Goal: Task Accomplishment & Management: Complete application form

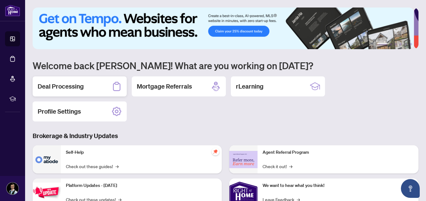
click at [82, 88] on h2 "Deal Processing" at bounding box center [61, 86] width 46 height 9
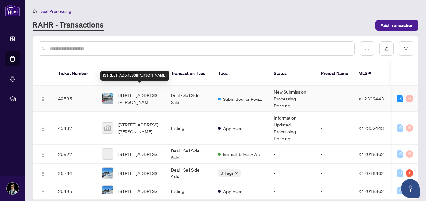
click at [158, 92] on span "[STREET_ADDRESS][PERSON_NAME]" at bounding box center [139, 99] width 43 height 14
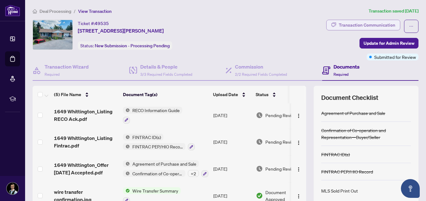
click at [371, 24] on div "Transaction Communication" at bounding box center [367, 25] width 56 height 10
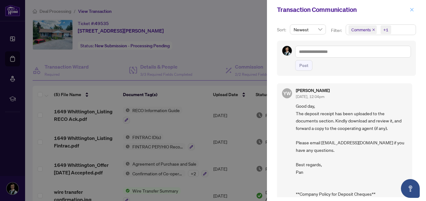
click at [413, 10] on icon "close" at bounding box center [412, 10] width 4 height 4
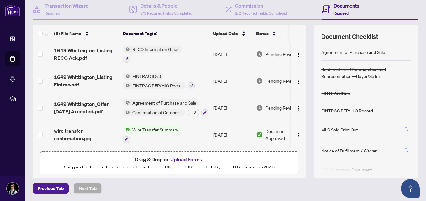
scroll to position [30, 0]
click at [151, 128] on span "Wire Transfer Summary" at bounding box center [155, 129] width 51 height 7
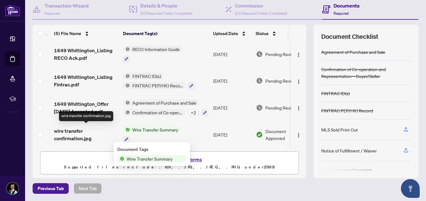
click at [79, 133] on span "wire transfer confirmation.jpg" at bounding box center [86, 134] width 64 height 15
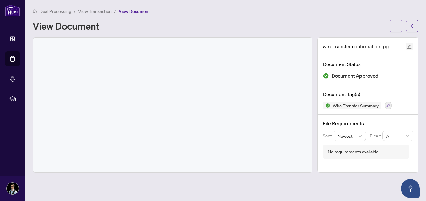
click at [410, 47] on icon "edit" at bounding box center [409, 47] width 4 height 4
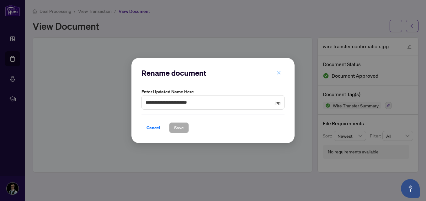
click at [282, 73] on button "button" at bounding box center [279, 72] width 13 height 11
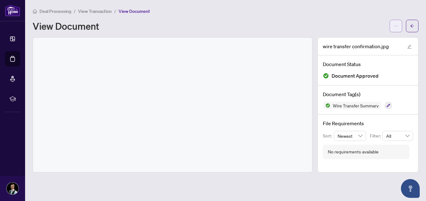
click at [394, 27] on icon "ellipsis" at bounding box center [396, 26] width 4 height 4
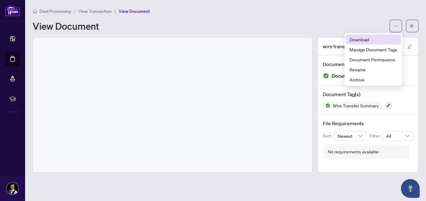
click at [359, 39] on span "Download" at bounding box center [373, 39] width 48 height 7
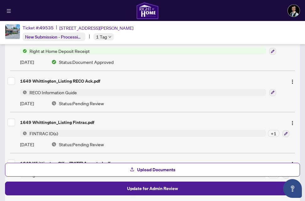
scroll to position [72, 0]
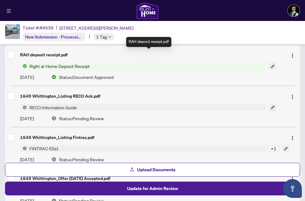
click at [57, 56] on div "RAH deposit receipt.pdf" at bounding box center [151, 54] width 262 height 7
click at [51, 66] on span "Right at Home Deposit Receipt" at bounding box center [59, 66] width 65 height 7
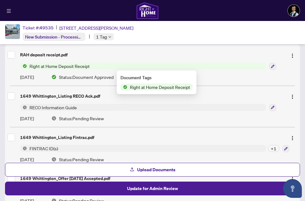
click at [150, 88] on span "Right at Home Deposit Receipt" at bounding box center [159, 87] width 65 height 7
click at [292, 54] on img "button" at bounding box center [292, 55] width 5 height 5
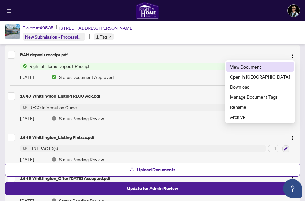
click at [260, 67] on span "View Document" at bounding box center [260, 66] width 60 height 7
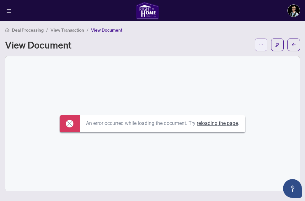
click at [263, 44] on button "button" at bounding box center [261, 45] width 13 height 13
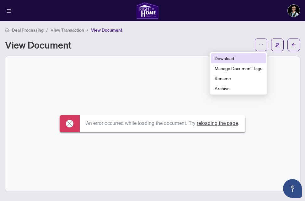
click at [232, 56] on span "Download" at bounding box center [239, 58] width 48 height 7
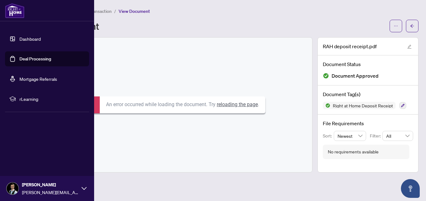
click at [36, 39] on link "Dashboard" at bounding box center [29, 39] width 21 height 6
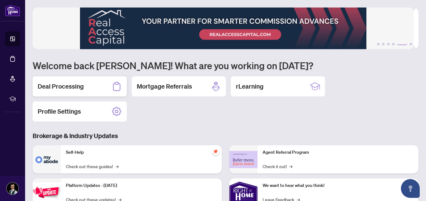
click at [82, 90] on h2 "Deal Processing" at bounding box center [61, 86] width 46 height 9
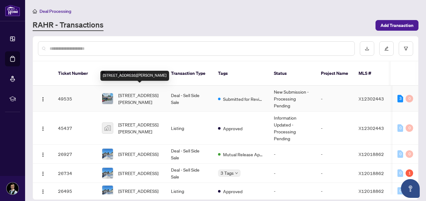
click at [141, 92] on span "[STREET_ADDRESS][PERSON_NAME]" at bounding box center [139, 99] width 43 height 14
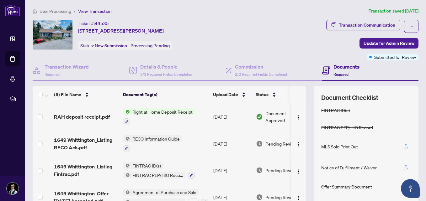
scroll to position [45, 0]
click at [403, 146] on icon "button" at bounding box center [406, 146] width 6 height 6
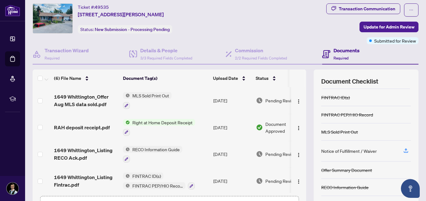
scroll to position [31, 0]
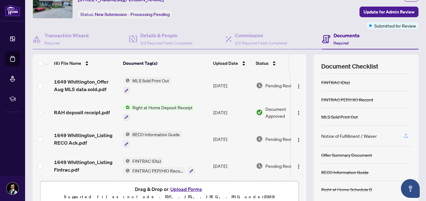
click at [403, 136] on icon "button" at bounding box center [406, 136] width 6 height 6
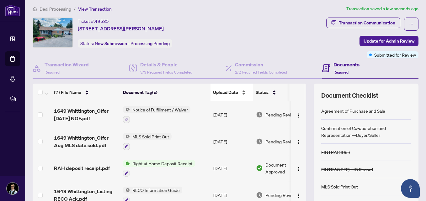
scroll to position [0, 0]
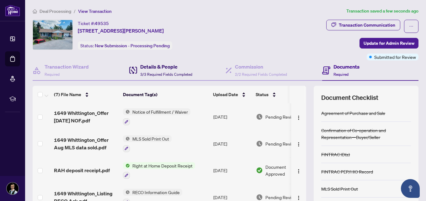
click at [160, 69] on h4 "Details & People" at bounding box center [166, 67] width 52 height 8
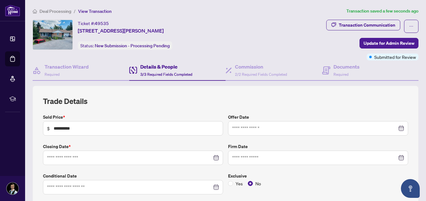
type input "**********"
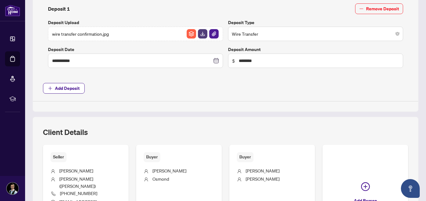
scroll to position [346, 0]
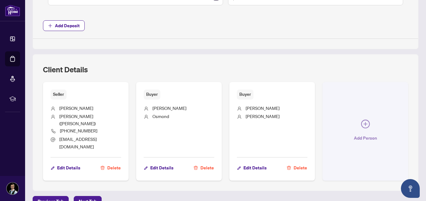
click at [361, 123] on span "button" at bounding box center [365, 125] width 9 height 11
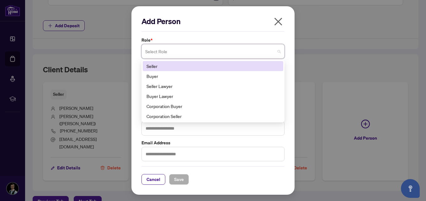
click at [225, 55] on input "search" at bounding box center [210, 52] width 130 height 14
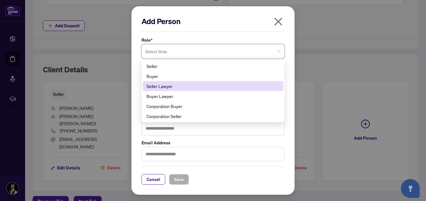
click at [166, 87] on div "Seller Lawyer" at bounding box center [212, 86] width 133 height 7
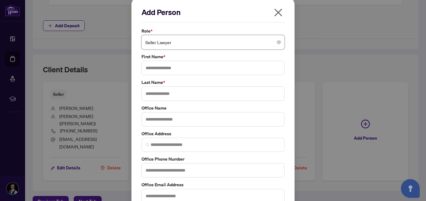
scroll to position [0, 0]
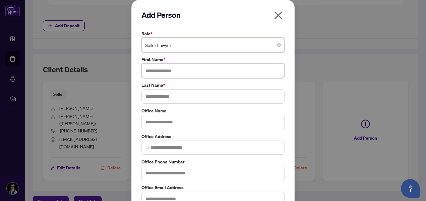
click at [159, 72] on input "text" at bounding box center [212, 71] width 143 height 14
type input "*"
type input "****"
type input "********"
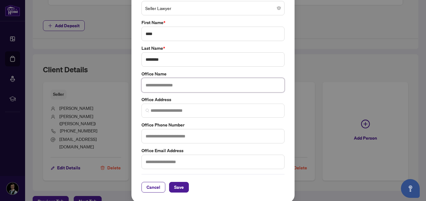
scroll to position [39, 0]
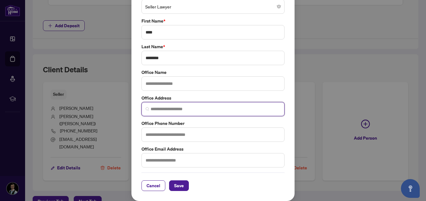
click at [156, 110] on input "search" at bounding box center [216, 109] width 130 height 7
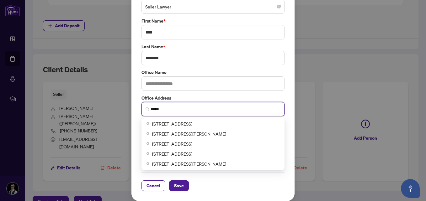
click at [156, 110] on input "*****" at bounding box center [216, 109] width 130 height 7
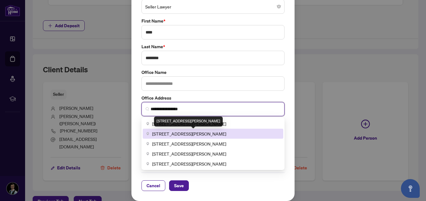
click at [188, 133] on span "[STREET_ADDRESS][PERSON_NAME]" at bounding box center [189, 133] width 74 height 7
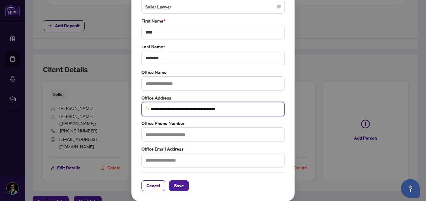
type input "**********"
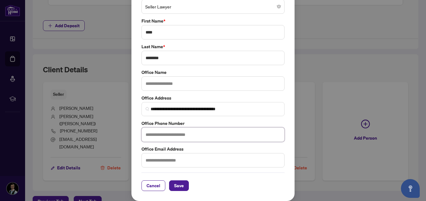
click at [169, 135] on input "text" at bounding box center [212, 135] width 143 height 14
type input "*"
type input "**********"
click at [179, 186] on span "Save" at bounding box center [179, 186] width 10 height 10
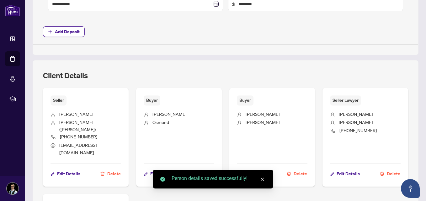
scroll to position [346, 0]
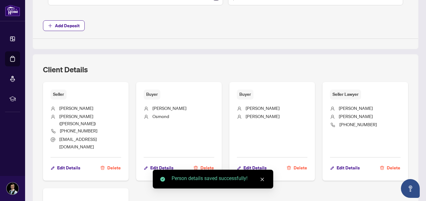
click at [319, 186] on div "Seller [PERSON_NAME] ([PERSON_NAME]) [PHONE_NUMBER] [EMAIL_ADDRESS][DOMAIN_NAME…" at bounding box center [225, 163] width 365 height 163
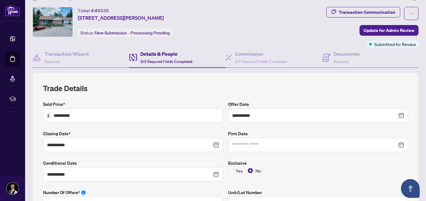
scroll to position [0, 0]
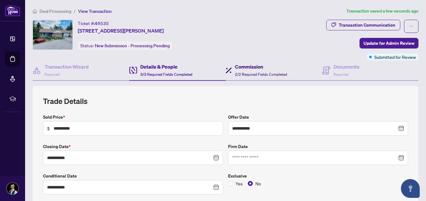
click at [247, 75] on span "2/2 Required Fields Completed" at bounding box center [261, 74] width 52 height 5
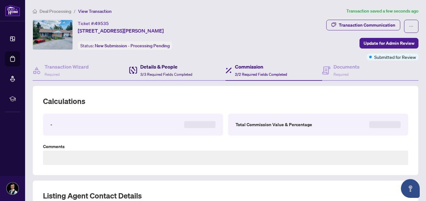
type textarea "**********"
click at [170, 73] on span "3/3 Required Fields Completed" at bounding box center [166, 74] width 52 height 5
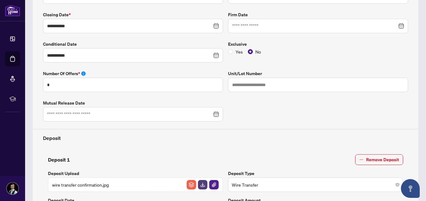
type input "**********"
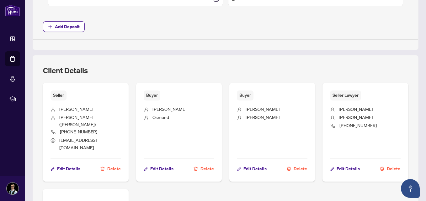
scroll to position [410, 0]
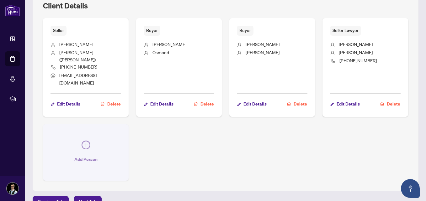
click at [82, 141] on icon "plus-circle" at bounding box center [86, 145] width 9 height 9
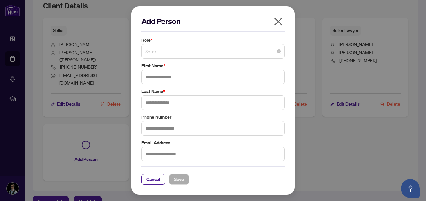
click at [192, 54] on span "Seller" at bounding box center [212, 51] width 135 height 12
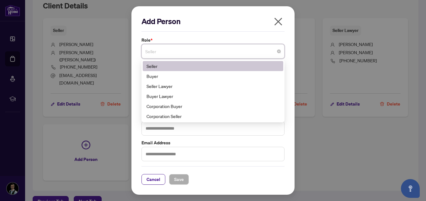
click at [279, 20] on icon "close" at bounding box center [278, 22] width 10 height 10
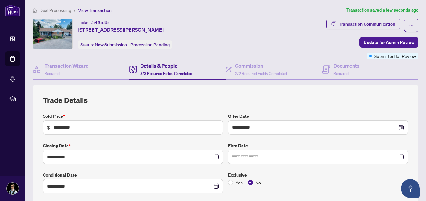
scroll to position [0, 0]
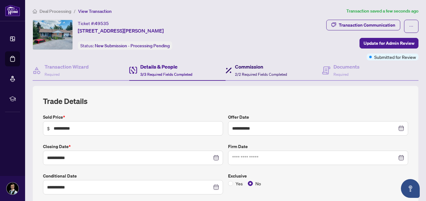
click at [242, 67] on h4 "Commission" at bounding box center [261, 67] width 52 height 8
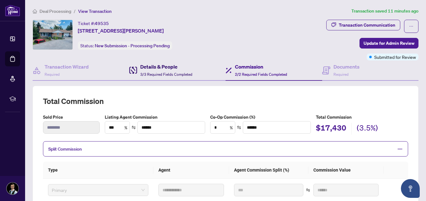
click at [167, 70] on div "Details & People 3/3 Required Fields Completed" at bounding box center [166, 70] width 52 height 15
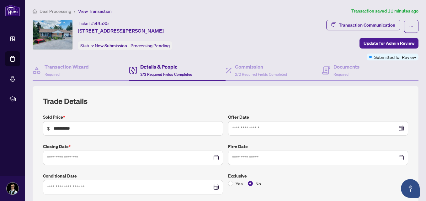
type input "**********"
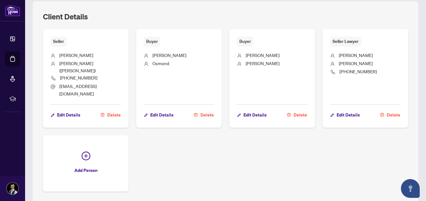
scroll to position [410, 0]
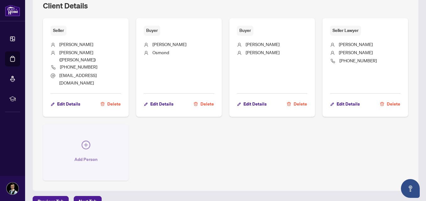
click at [86, 141] on icon "plus-circle" at bounding box center [86, 145] width 9 height 9
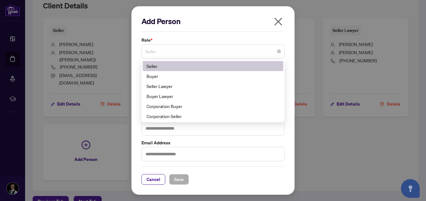
click at [175, 49] on span "Seller" at bounding box center [212, 51] width 135 height 12
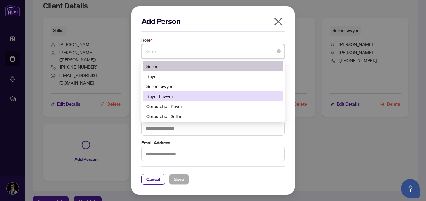
click at [169, 98] on div "Buyer Lawyer" at bounding box center [212, 96] width 133 height 7
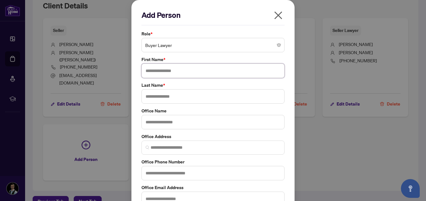
click at [157, 73] on input "text" at bounding box center [212, 71] width 143 height 14
type input "******"
type input "********"
type input "**********"
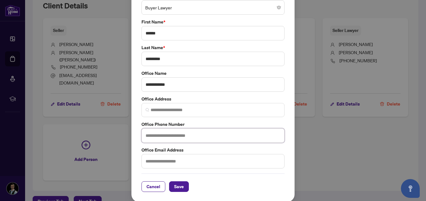
scroll to position [39, 0]
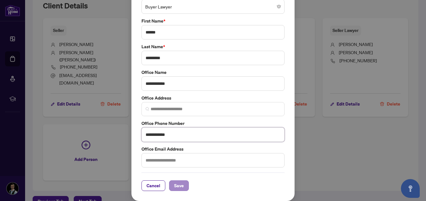
type input "**********"
click at [176, 187] on span "Save" at bounding box center [179, 186] width 10 height 10
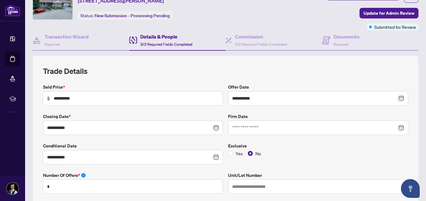
scroll to position [0, 0]
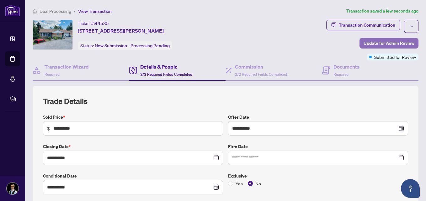
click at [390, 41] on span "Update for Admin Review" at bounding box center [389, 43] width 51 height 10
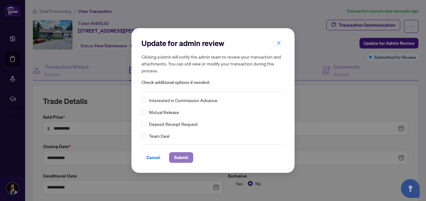
click at [186, 159] on span "Submit" at bounding box center [181, 158] width 14 height 10
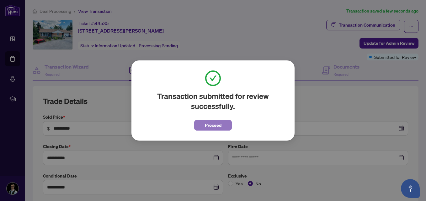
click at [220, 124] on span "Proceed" at bounding box center [213, 125] width 17 height 10
